Goal: Task Accomplishment & Management: Manage account settings

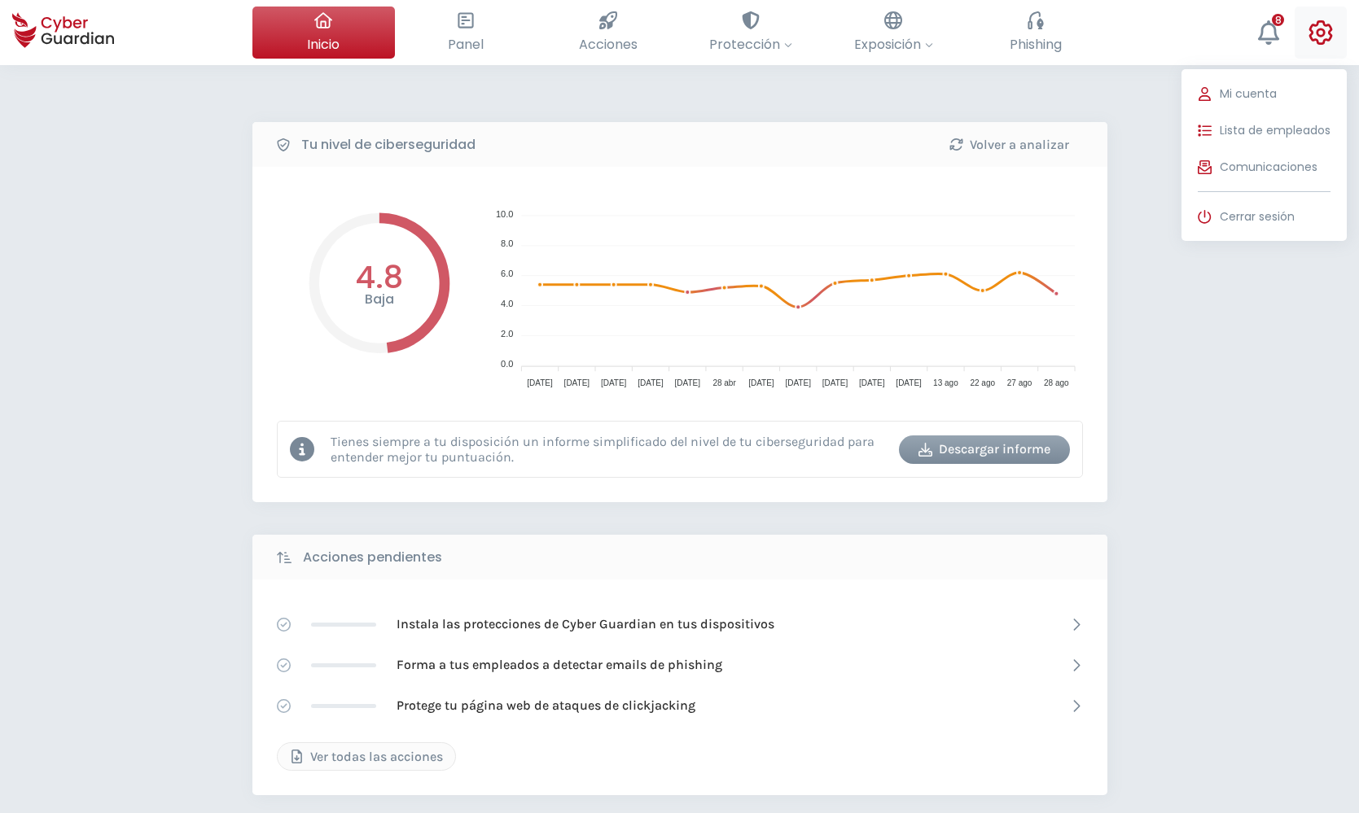
click at [1317, 40] on icon at bounding box center [1321, 32] width 24 height 24
click at [1283, 135] on span "Lista de empleados" at bounding box center [1275, 130] width 111 height 17
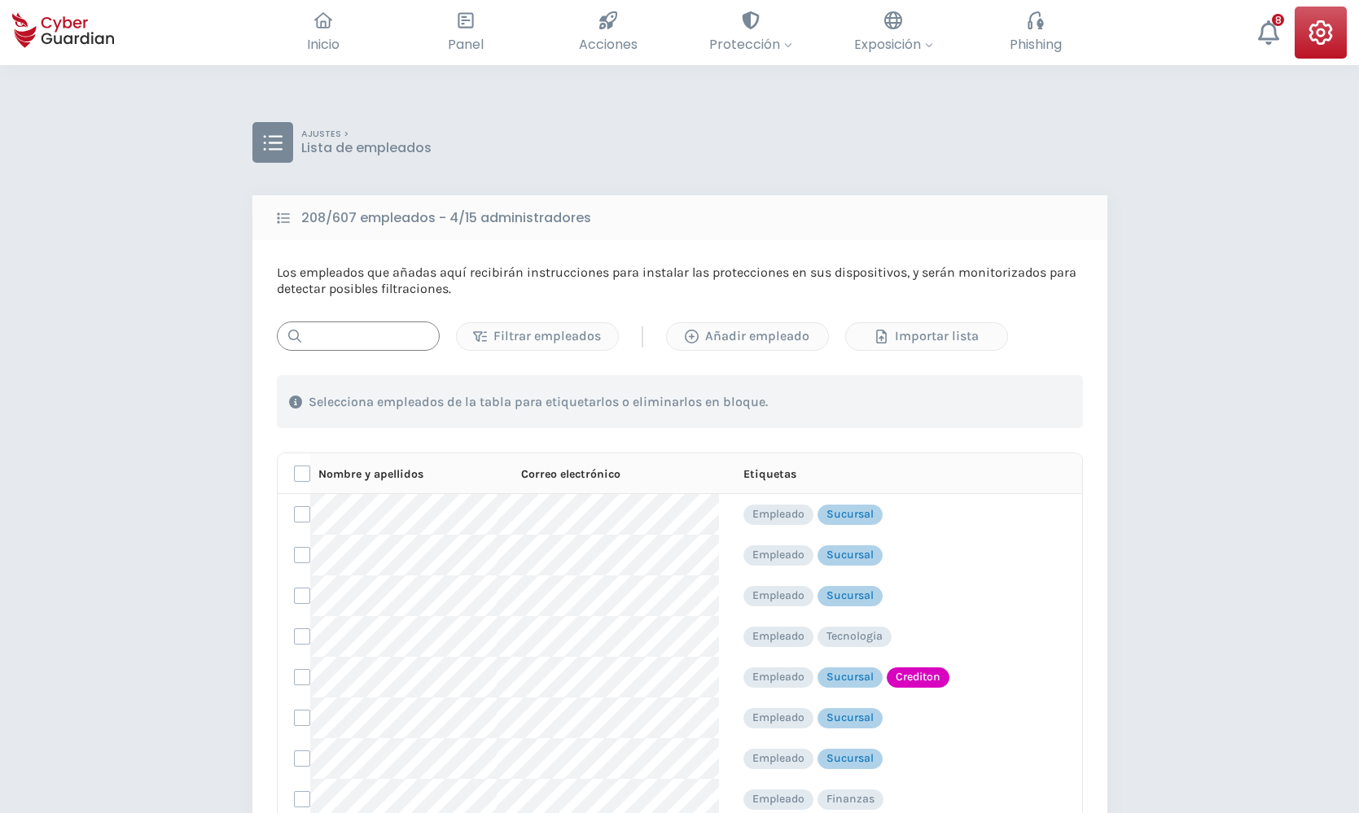
click at [378, 342] on input "text" at bounding box center [358, 336] width 163 height 29
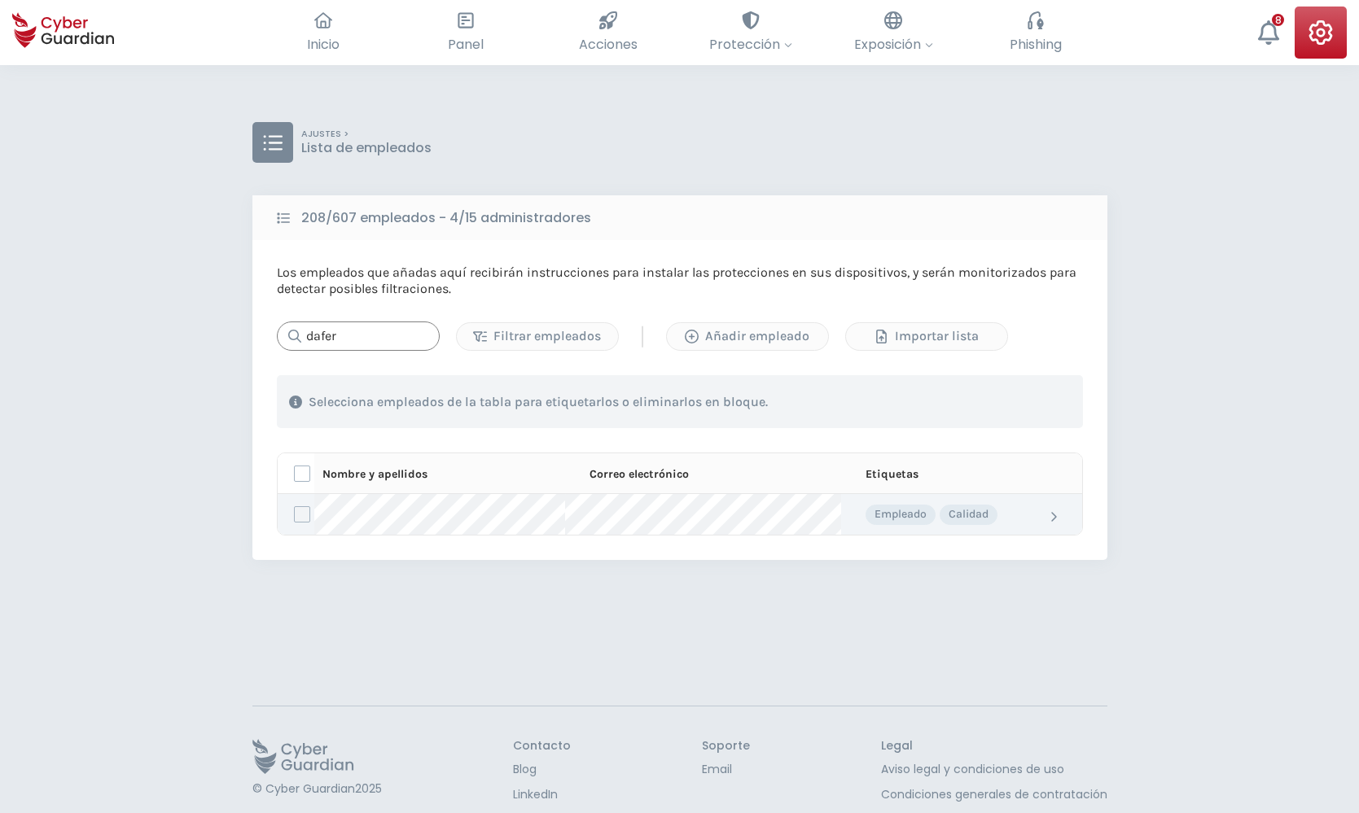
type input "dafer"
click at [304, 512] on label at bounding box center [302, 514] width 16 height 16
click at [295, 512] on input "checkbox" at bounding box center [295, 514] width 0 height 15
click at [944, 399] on div "Eliminar" at bounding box center [989, 402] width 137 height 20
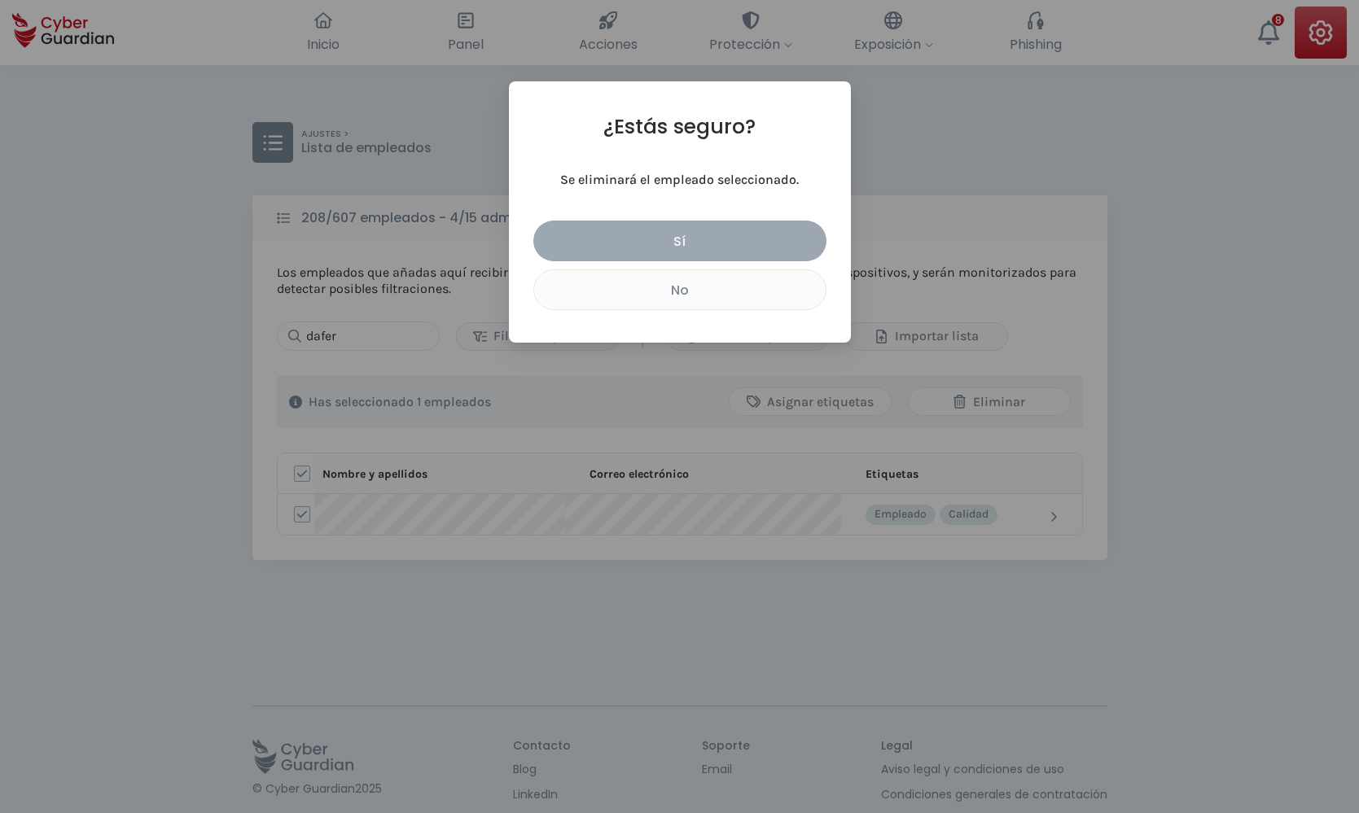
click at [703, 243] on div "Sí" at bounding box center [679, 241] width 269 height 20
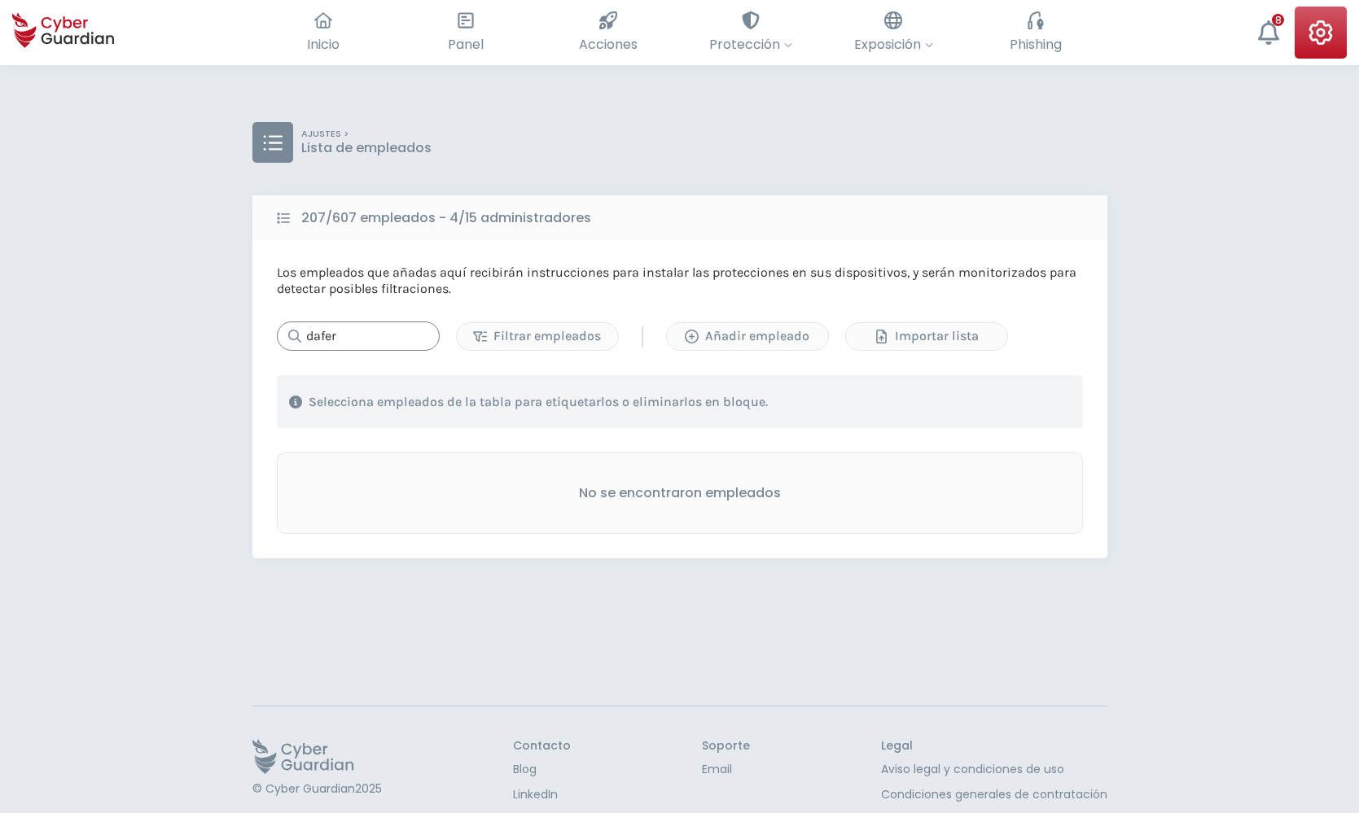
click at [374, 344] on input "dafer" at bounding box center [358, 336] width 163 height 29
click at [747, 334] on div "Añadir empleado" at bounding box center [747, 336] width 137 height 20
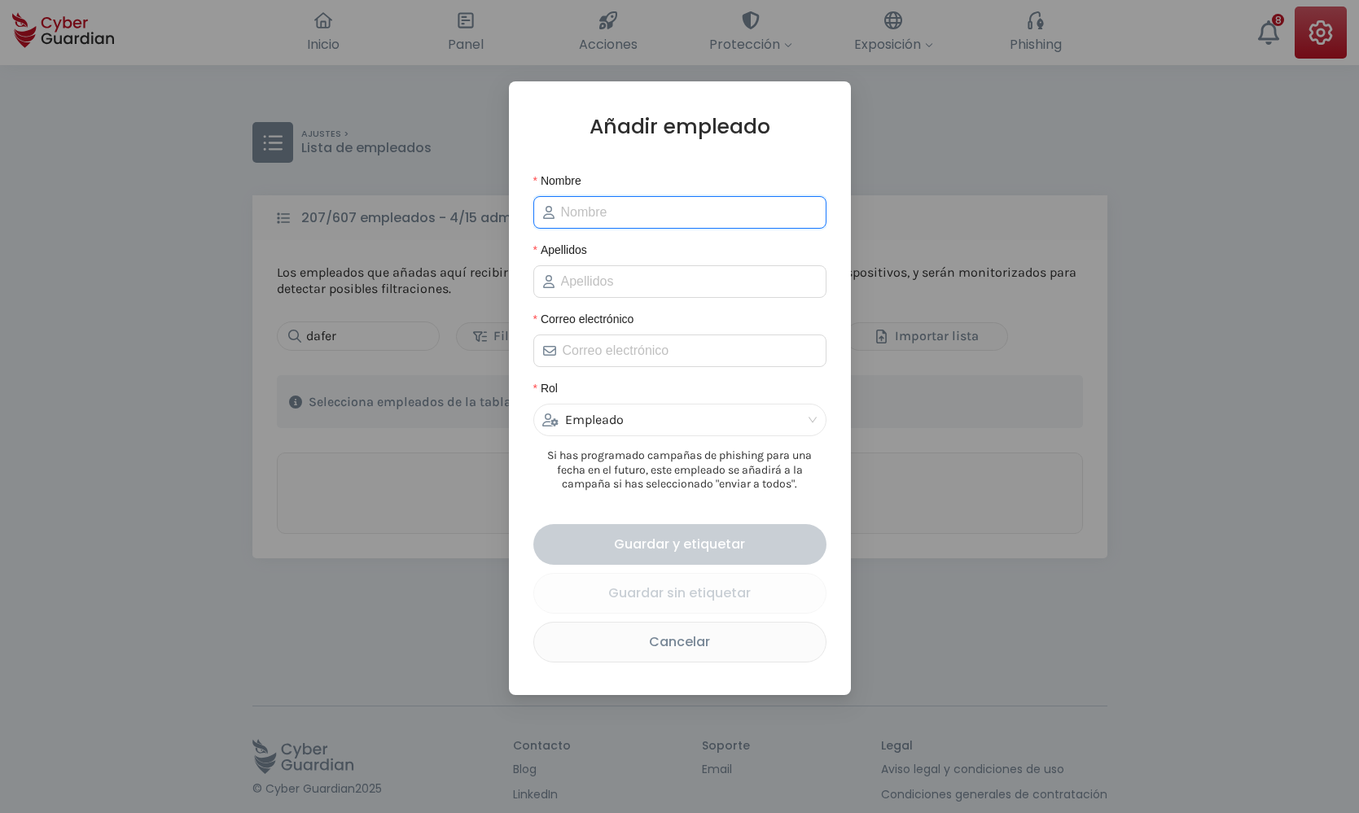
click at [600, 214] on input "Nombre" at bounding box center [689, 213] width 256 height 20
type input "[PERSON_NAME]"
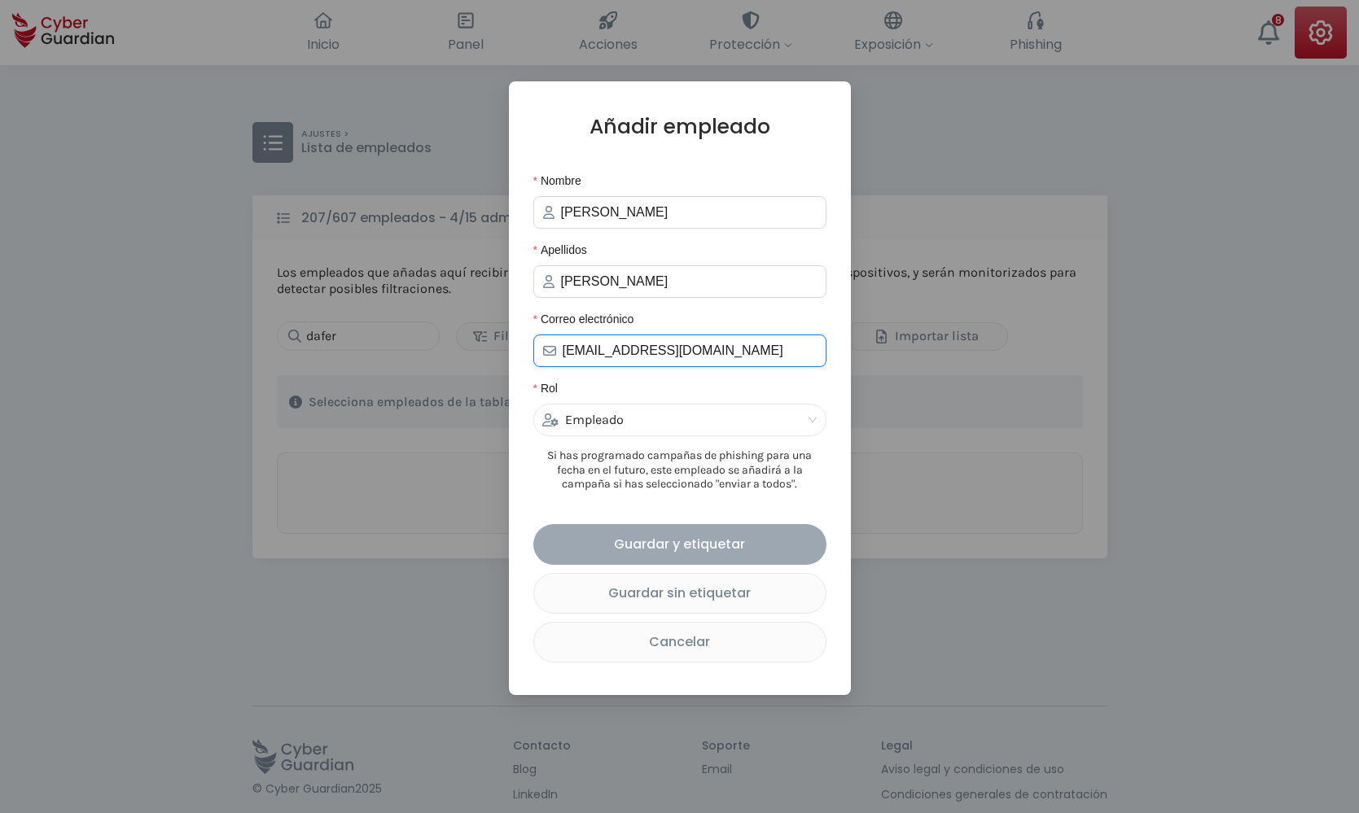
type input "[EMAIL_ADDRESS][DOMAIN_NAME]"
click at [622, 545] on div "Guardar y etiquetar" at bounding box center [679, 544] width 269 height 20
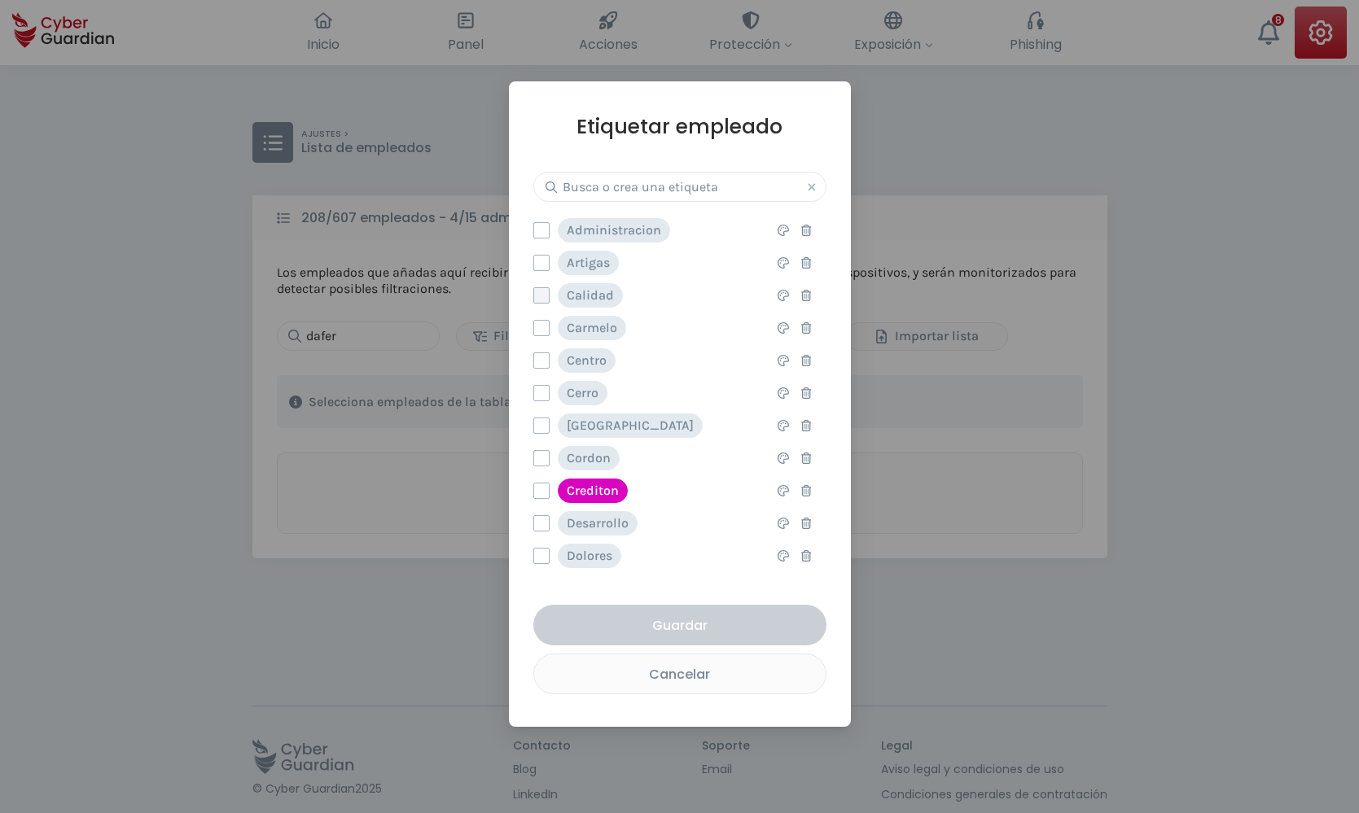
click at [541, 298] on label at bounding box center [541, 295] width 16 height 16
click at [534, 298] on input "checkbox" at bounding box center [534, 295] width 0 height 15
click at [672, 615] on div "Guardar" at bounding box center [679, 625] width 269 height 20
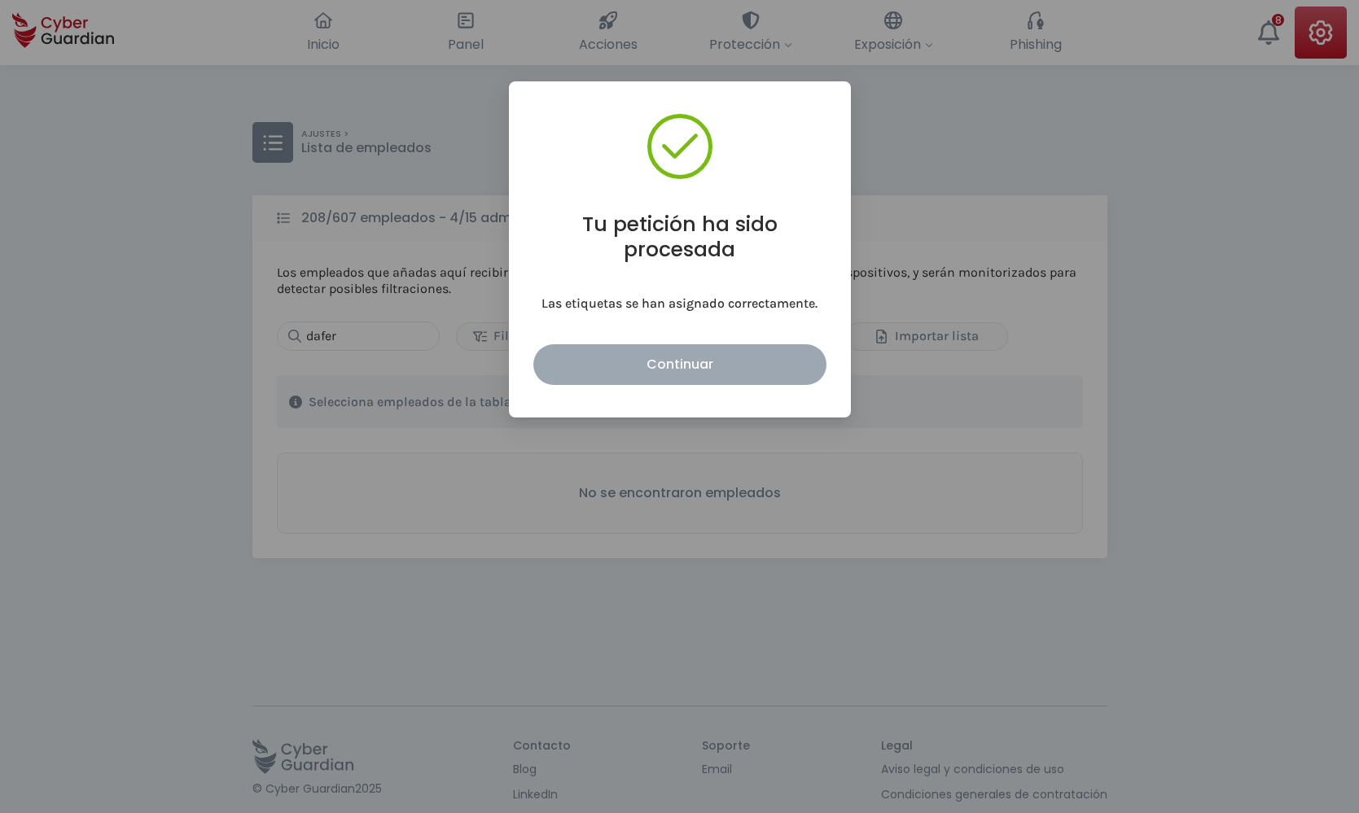
click at [693, 375] on button "Continuar" at bounding box center [679, 364] width 293 height 41
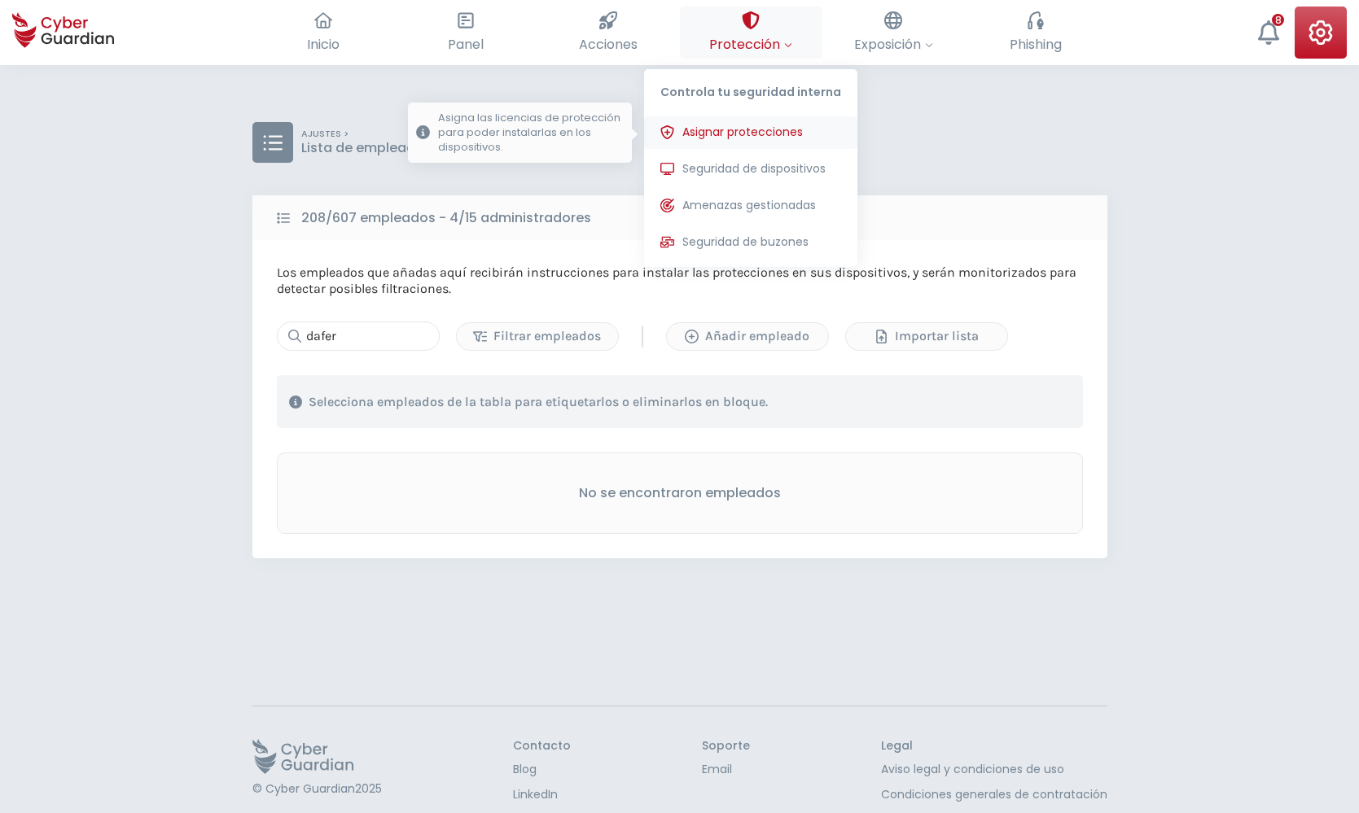
click at [751, 145] on button "Asignar protecciones Asigna las licencias de protección para poder instalarlas …" at bounding box center [750, 132] width 213 height 33
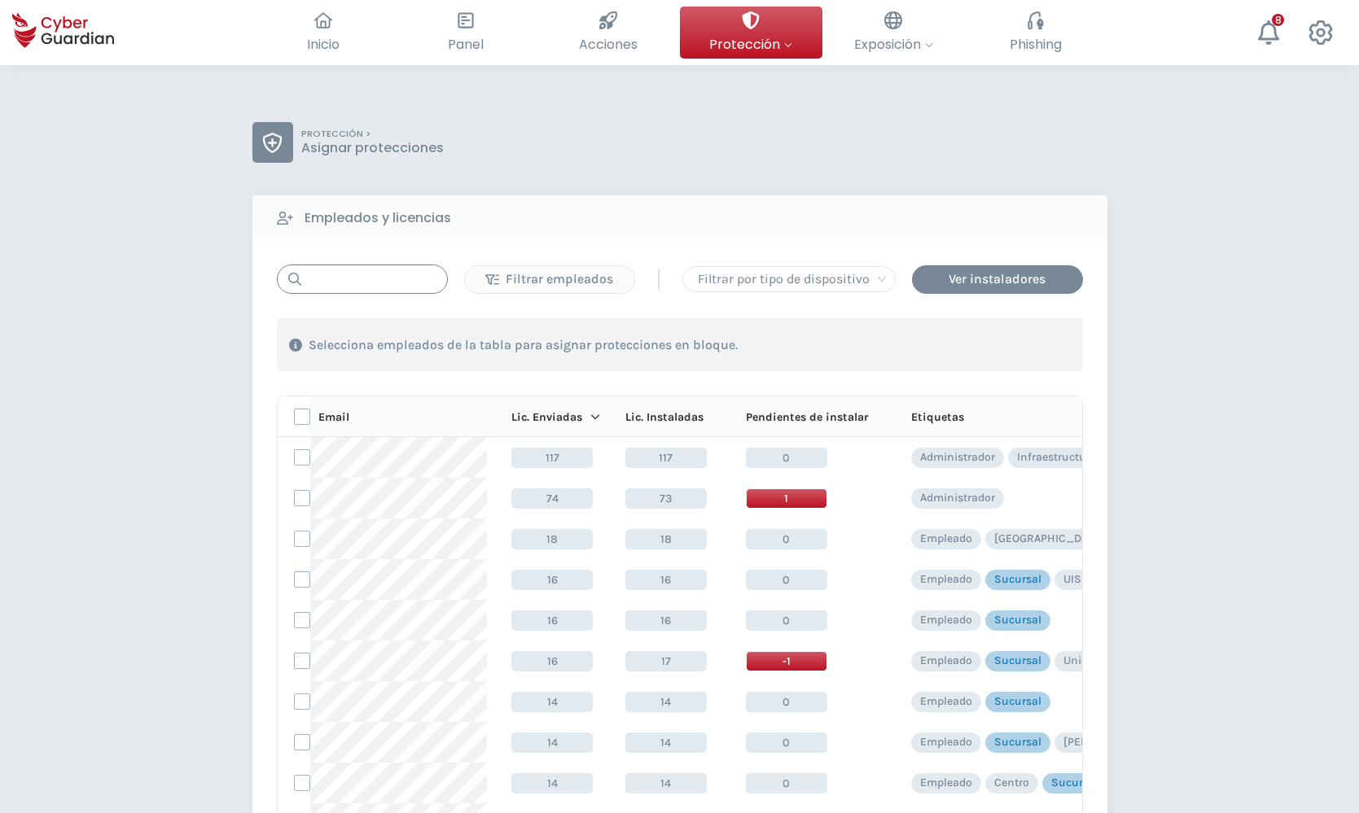
click at [345, 287] on input "text" at bounding box center [362, 279] width 171 height 29
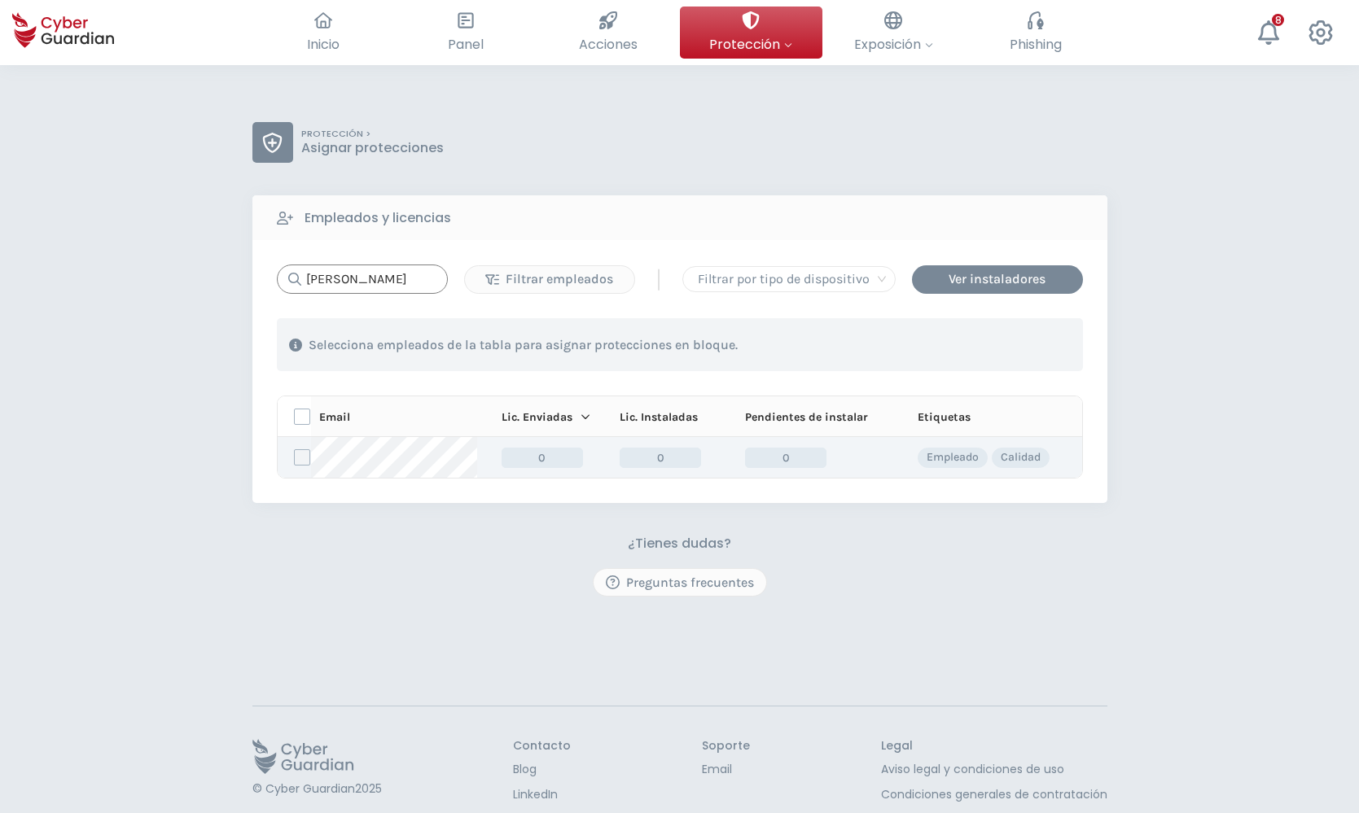
type input "[PERSON_NAME]"
click at [298, 457] on label at bounding box center [302, 457] width 16 height 16
click at [295, 457] on input "checkbox" at bounding box center [295, 457] width 0 height 15
click at [966, 340] on div "Asignar protecciones" at bounding box center [983, 345] width 147 height 20
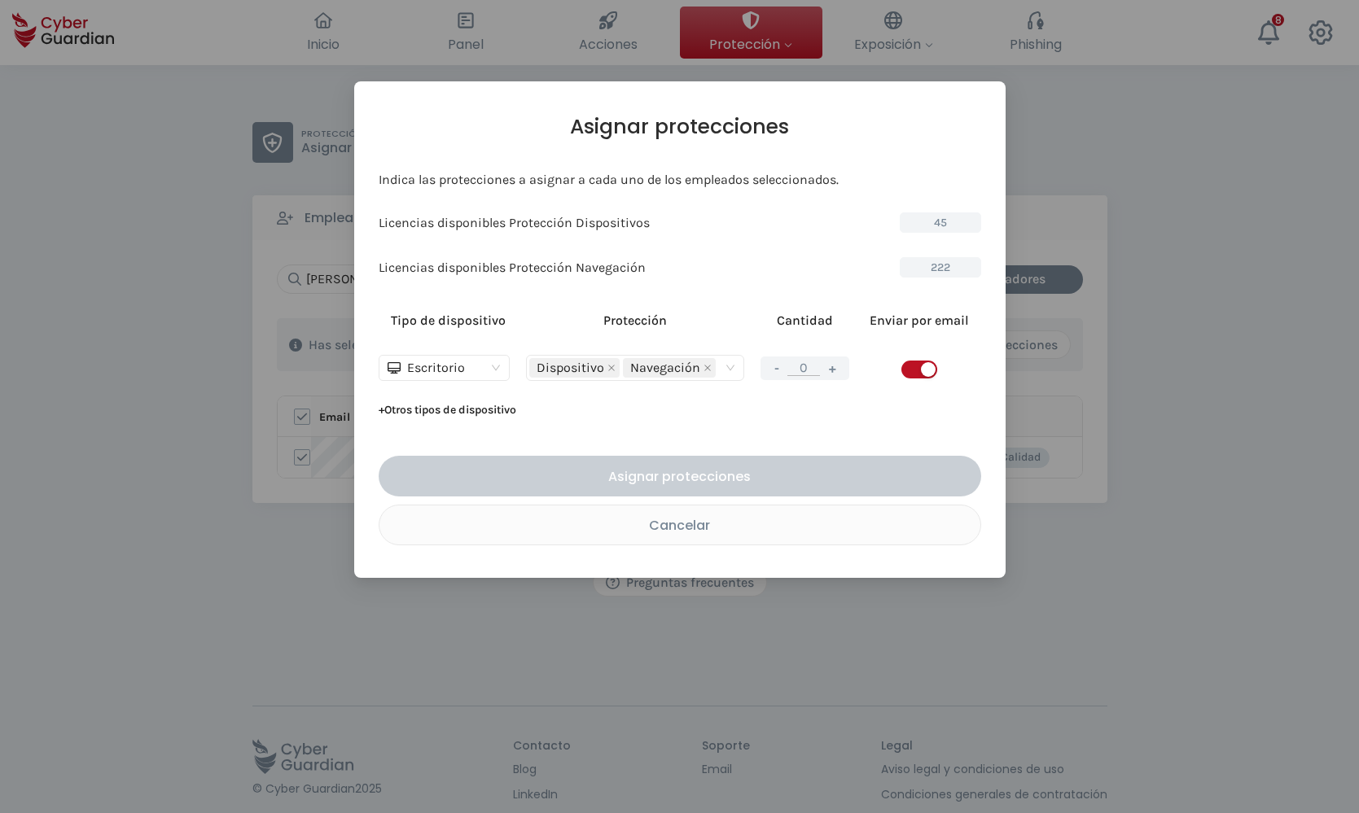
click at [837, 366] on button "+" at bounding box center [832, 368] width 20 height 20
type input "1"
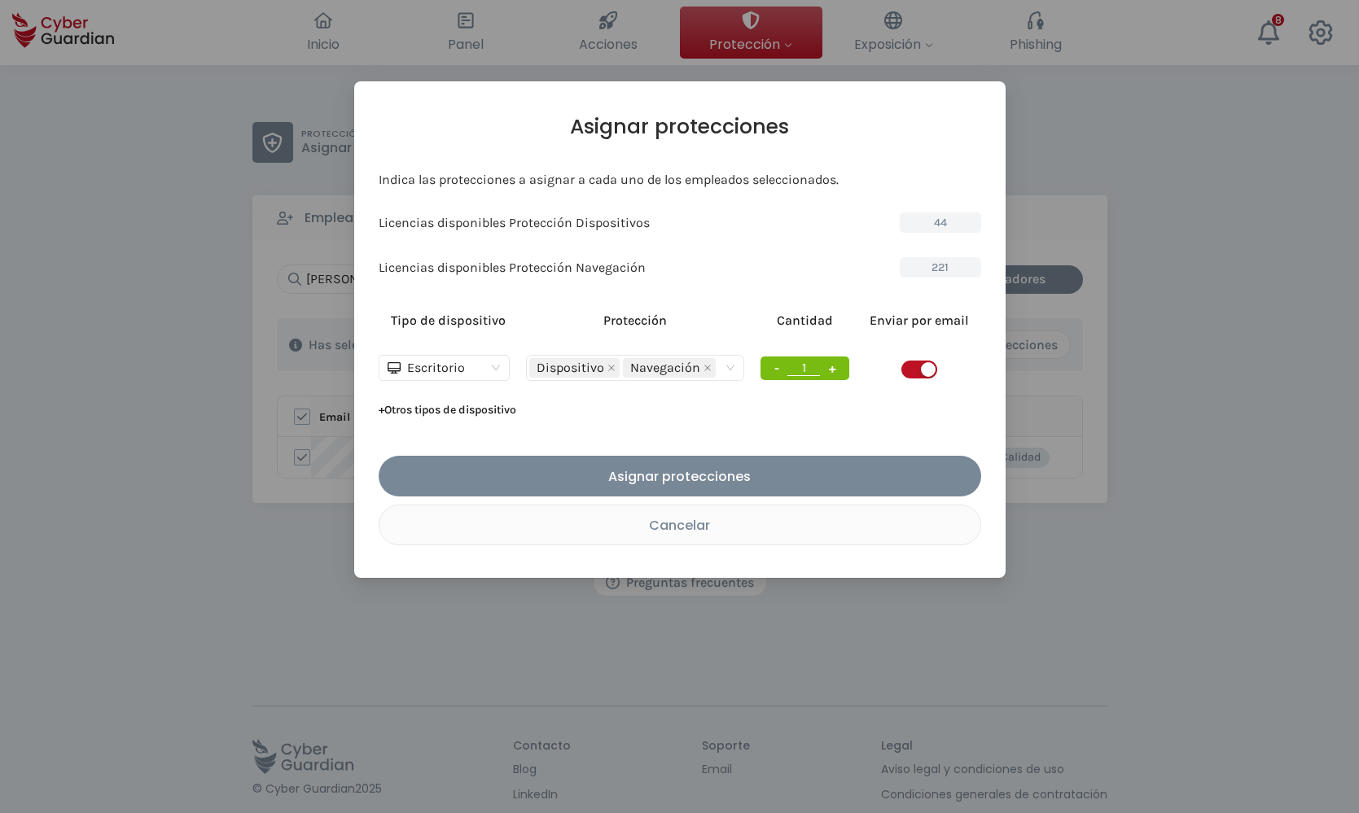
click at [904, 371] on span "button" at bounding box center [919, 370] width 36 height 18
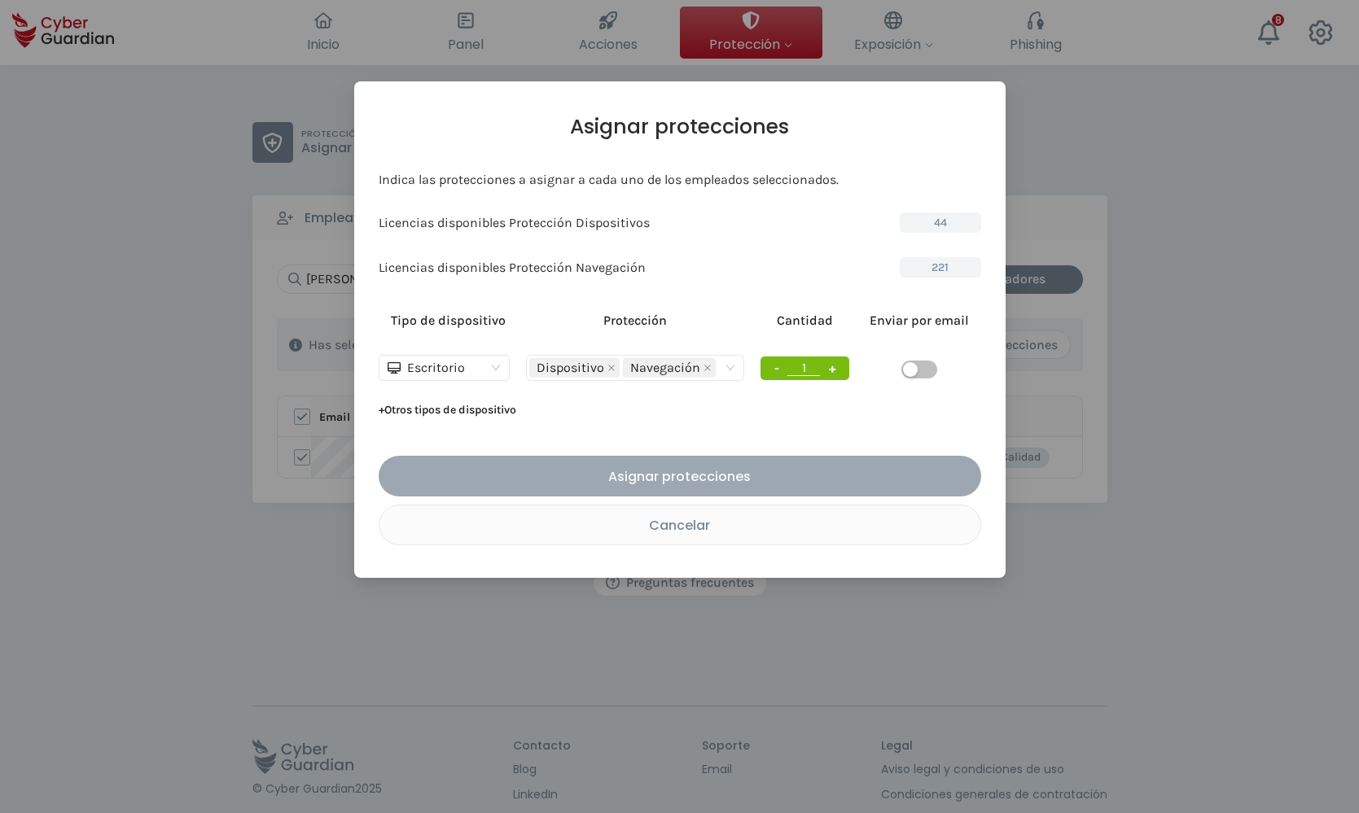
click at [726, 474] on div "Asignar protecciones" at bounding box center [680, 476] width 578 height 20
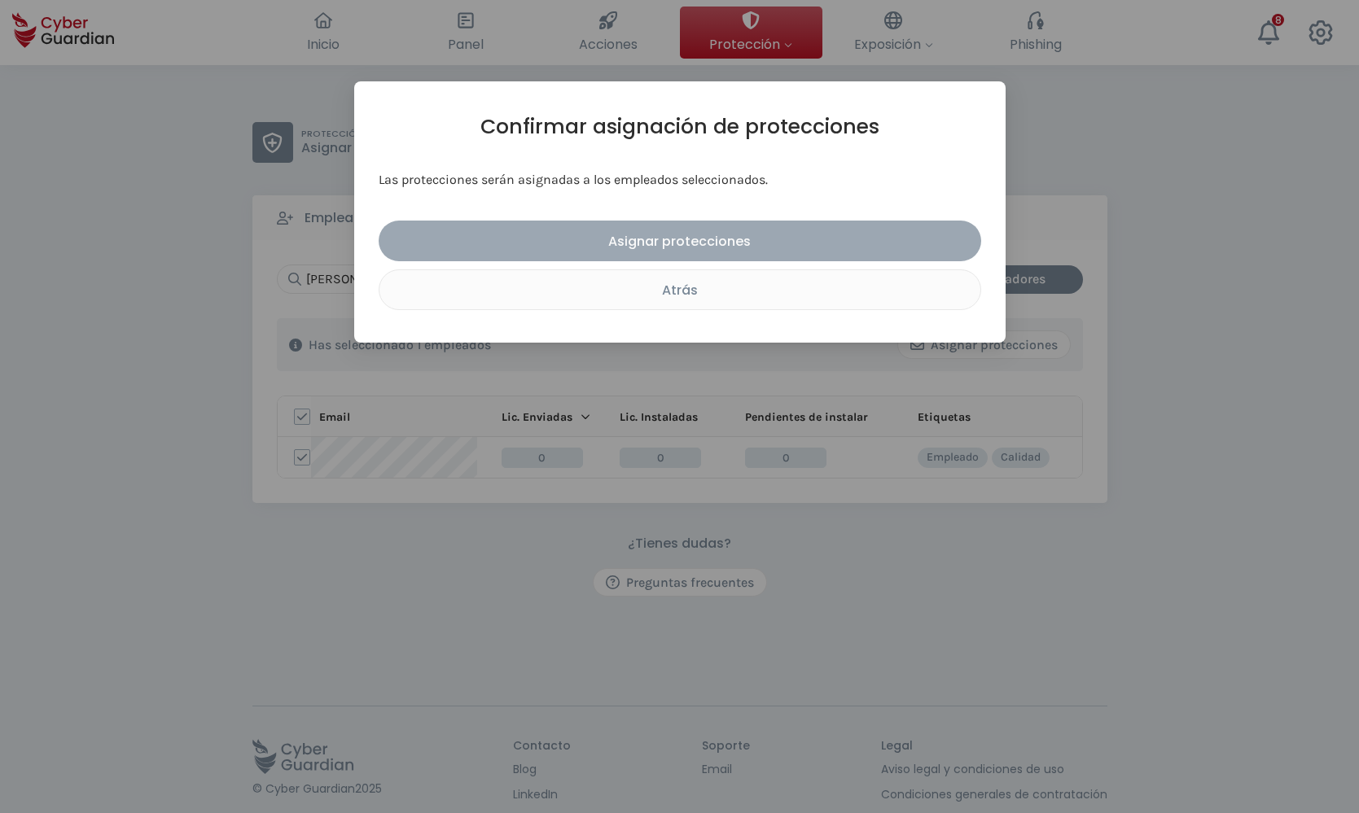
click at [677, 239] on div "Asignar protecciones" at bounding box center [680, 241] width 578 height 20
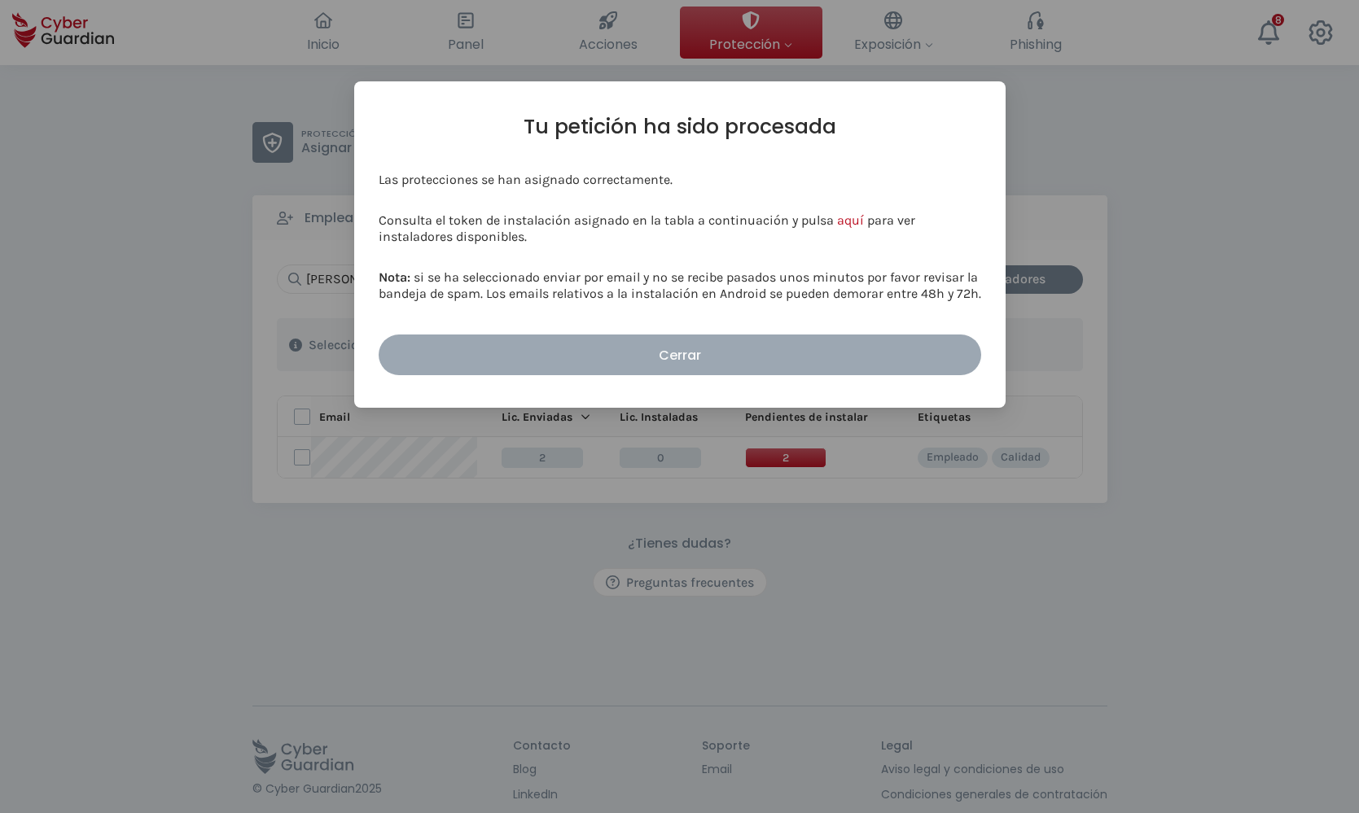
click at [654, 344] on button "Cerrar" at bounding box center [680, 355] width 602 height 41
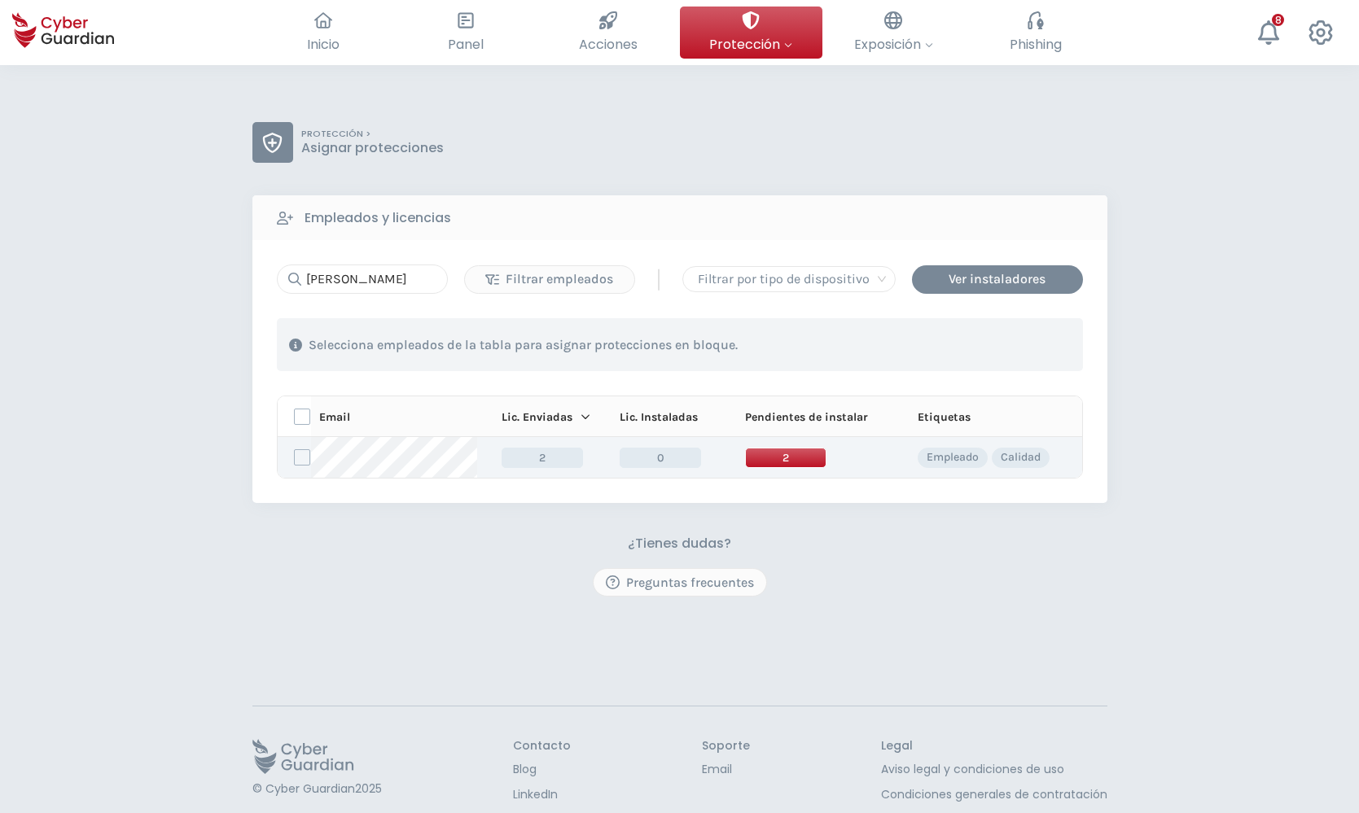
click at [780, 455] on span "2" at bounding box center [785, 458] width 81 height 20
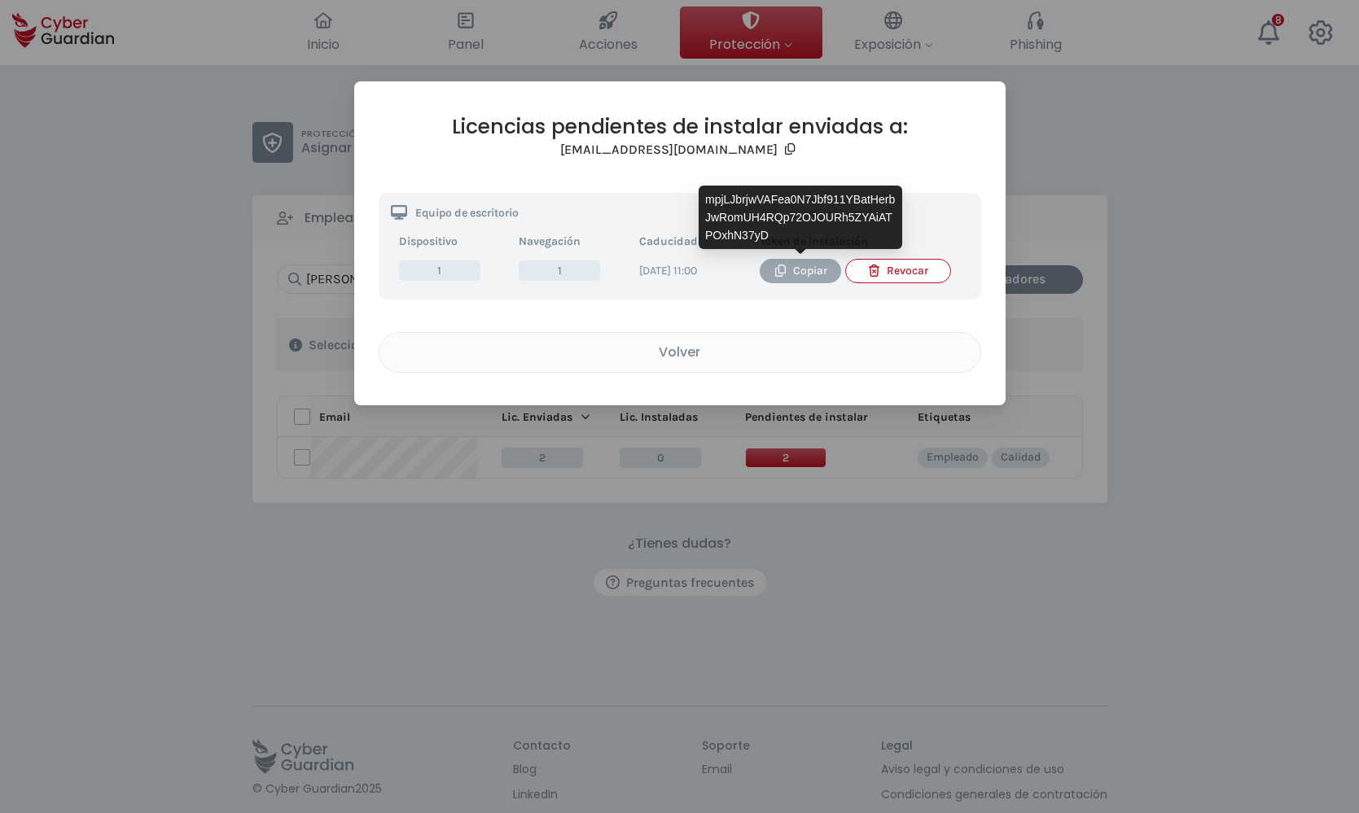
click at [796, 277] on div "Copiar" at bounding box center [800, 271] width 57 height 18
